Goal: Navigation & Orientation: Go to known website

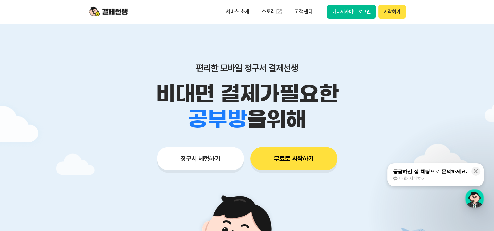
click at [364, 11] on button "매니저사이트 로그인" at bounding box center [351, 12] width 49 height 14
click at [351, 13] on button "매니저사이트 로그인" at bounding box center [351, 12] width 49 height 14
click at [125, 11] on img at bounding box center [108, 12] width 39 height 12
click at [338, 10] on button "매니저사이트 로그인" at bounding box center [351, 12] width 49 height 14
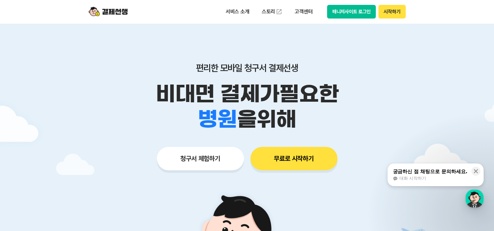
click at [388, 10] on button "시작하기" at bounding box center [392, 12] width 27 height 14
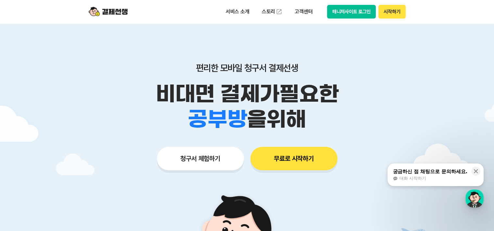
click at [340, 13] on button "매니저사이트 로그인" at bounding box center [351, 12] width 49 height 14
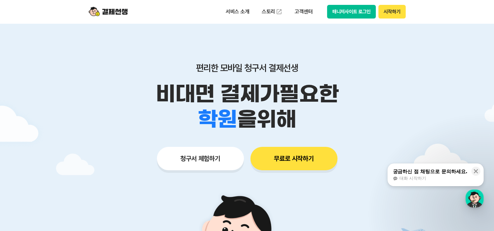
click at [211, 160] on button "청구서 체험하기" at bounding box center [200, 158] width 87 height 23
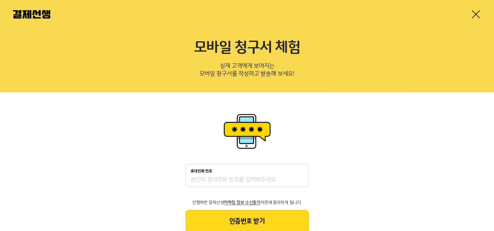
click at [31, 14] on img at bounding box center [31, 14] width 37 height 8
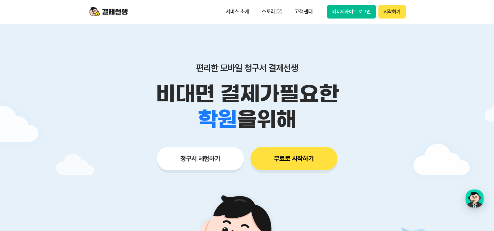
click at [344, 8] on button "매니저사이트 로그인" at bounding box center [351, 12] width 49 height 14
click at [427, 126] on div at bounding box center [247, 194] width 494 height 343
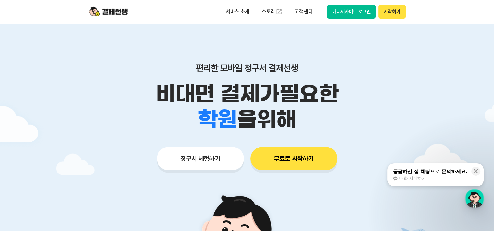
click at [361, 10] on button "매니저사이트 로그인" at bounding box center [351, 12] width 49 height 14
